Goal: Information Seeking & Learning: Learn about a topic

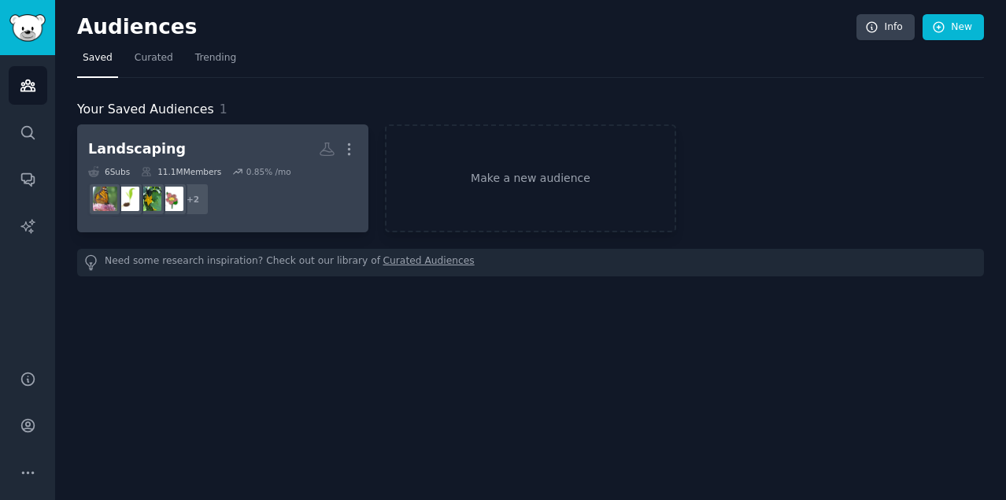
click at [260, 155] on h2 "Landscaping More" at bounding box center [222, 149] width 269 height 28
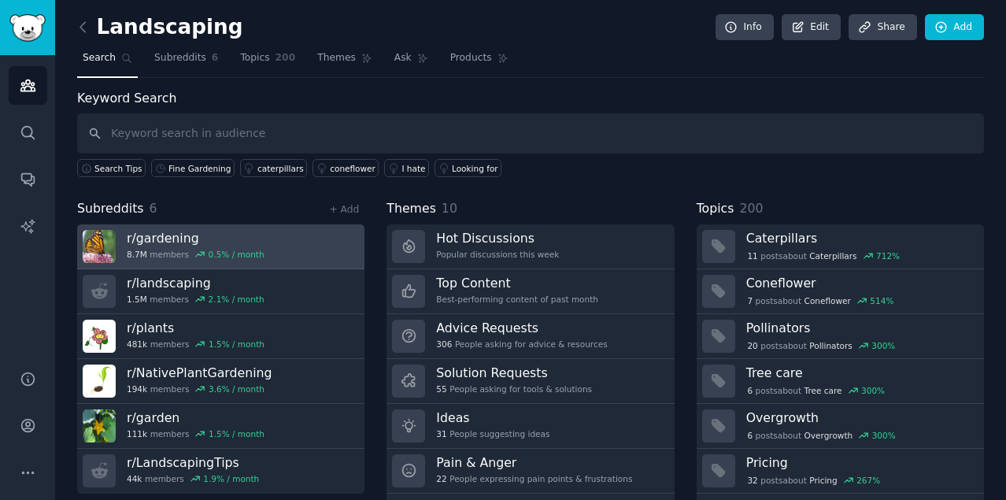
scroll to position [43, 0]
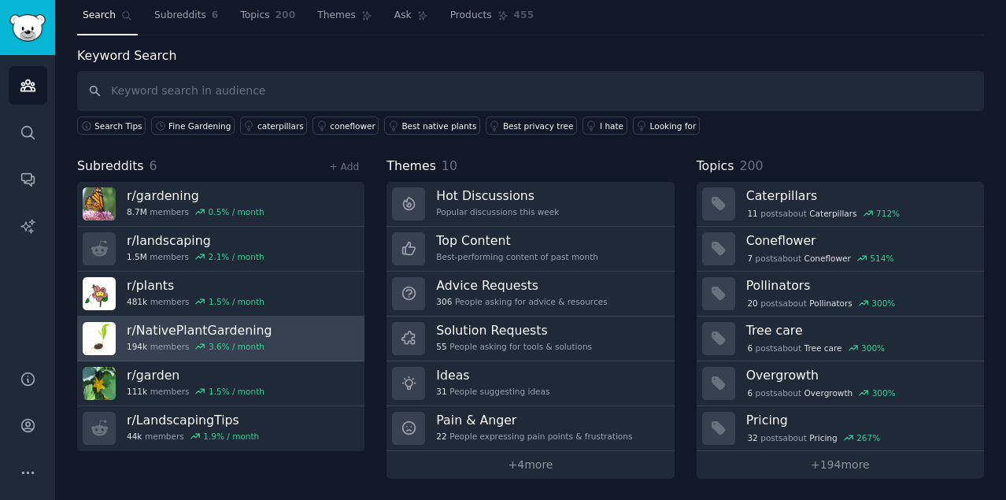
click at [241, 338] on div "r/ NativePlantGardening 194k members 3.6 % / month" at bounding box center [200, 338] width 146 height 33
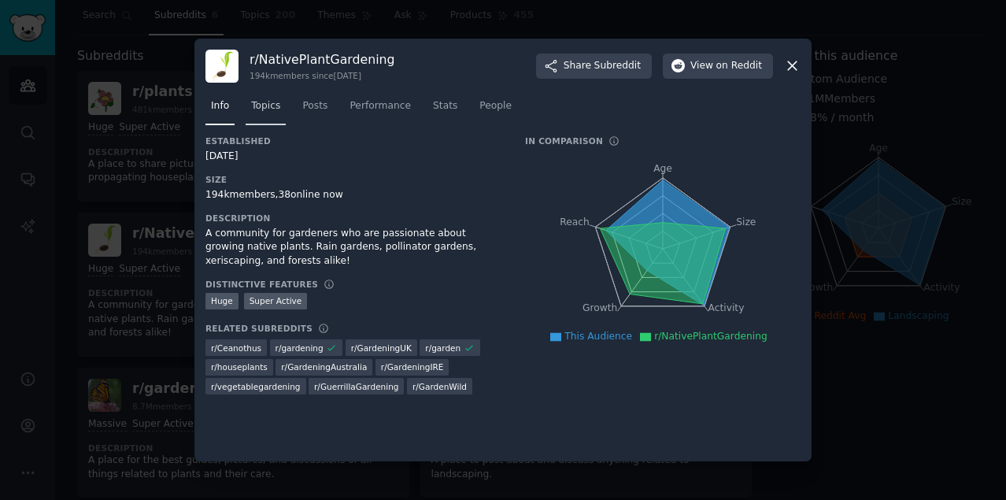
click at [271, 103] on span "Topics" at bounding box center [265, 106] width 29 height 14
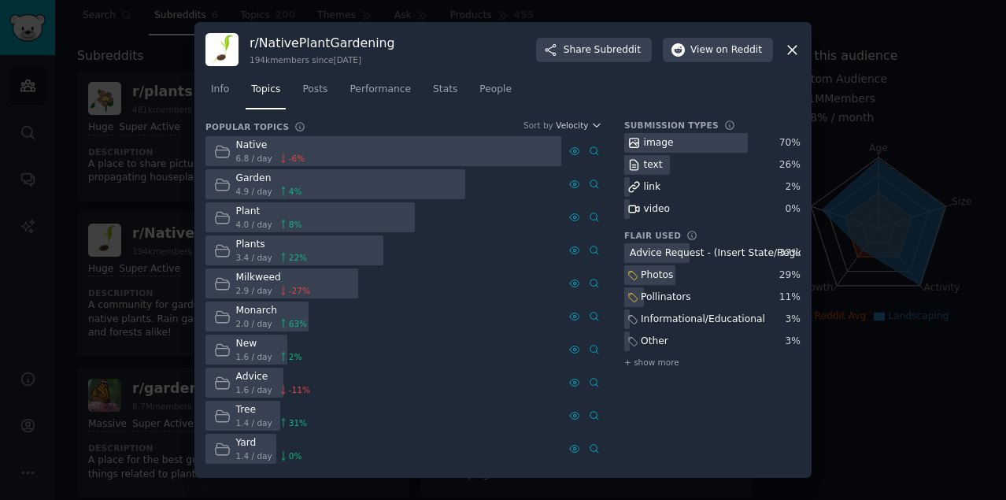
click at [796, 50] on icon at bounding box center [792, 50] width 17 height 17
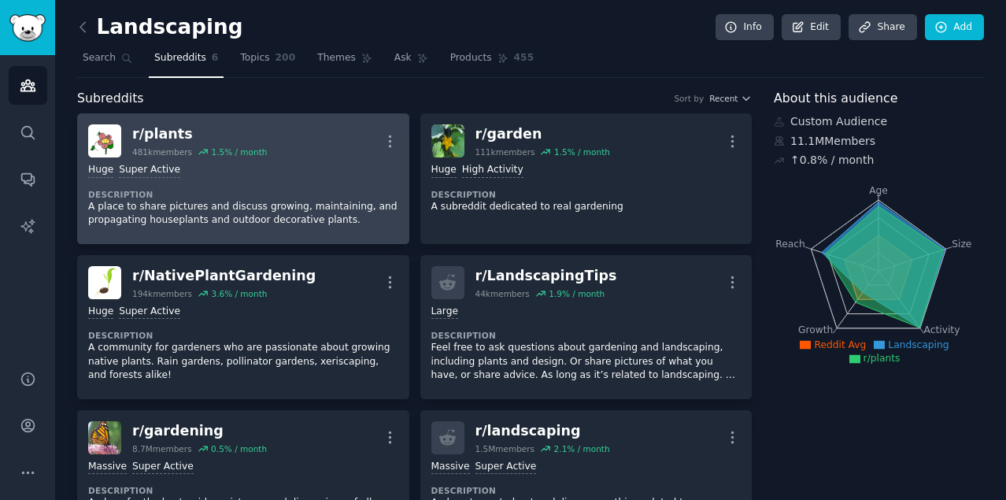
click at [344, 181] on div "Huge Super Active Description A place to share pictures and discuss growing, ma…" at bounding box center [243, 195] width 310 height 76
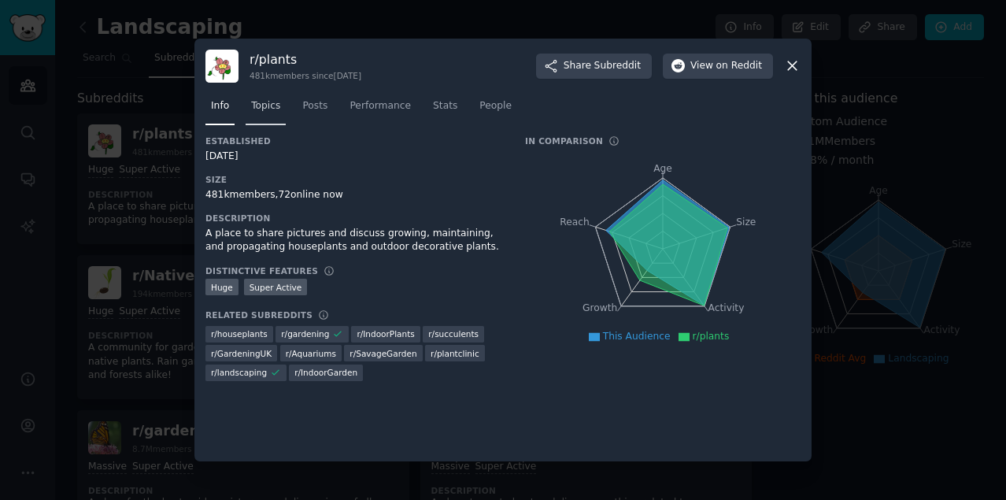
click at [273, 107] on span "Topics" at bounding box center [265, 106] width 29 height 14
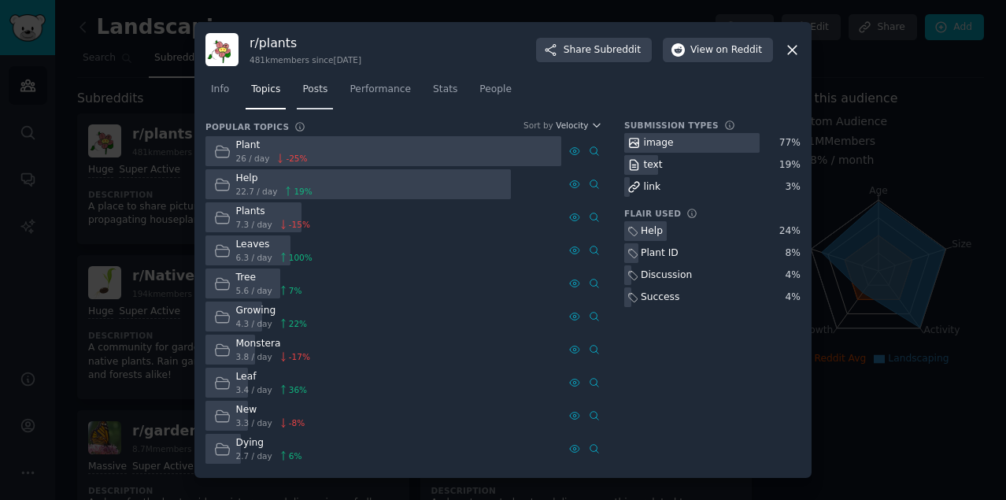
click at [310, 98] on link "Posts" at bounding box center [315, 93] width 36 height 32
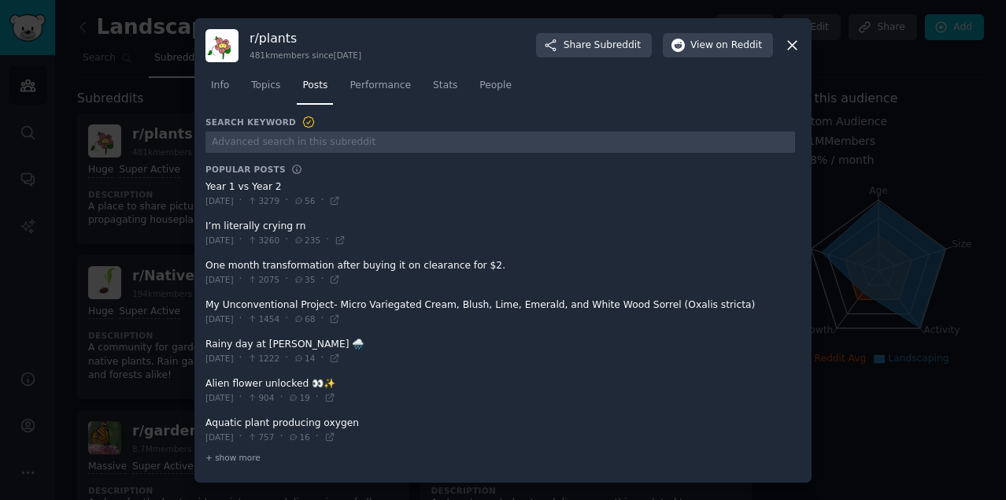
click at [796, 43] on icon at bounding box center [792, 45] width 17 height 17
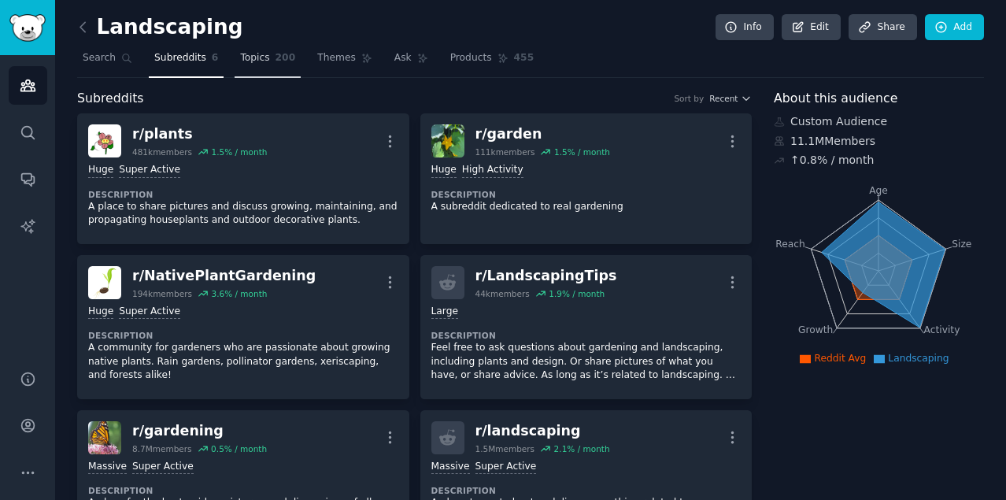
click at [240, 54] on span "Topics" at bounding box center [254, 58] width 29 height 14
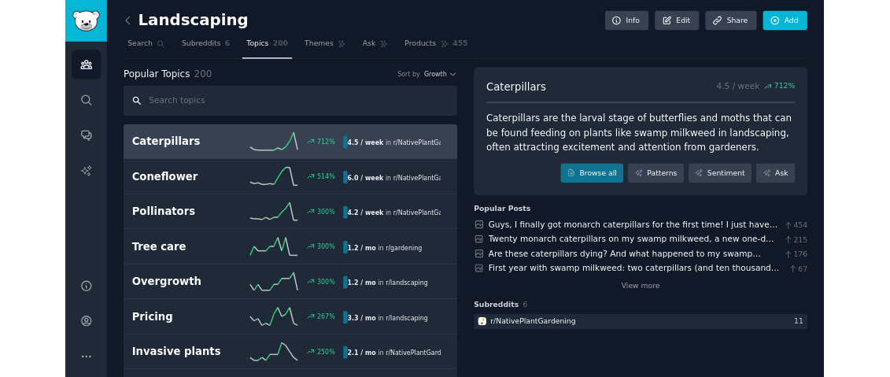
scroll to position [44, 0]
